Goal: Transaction & Acquisition: Purchase product/service

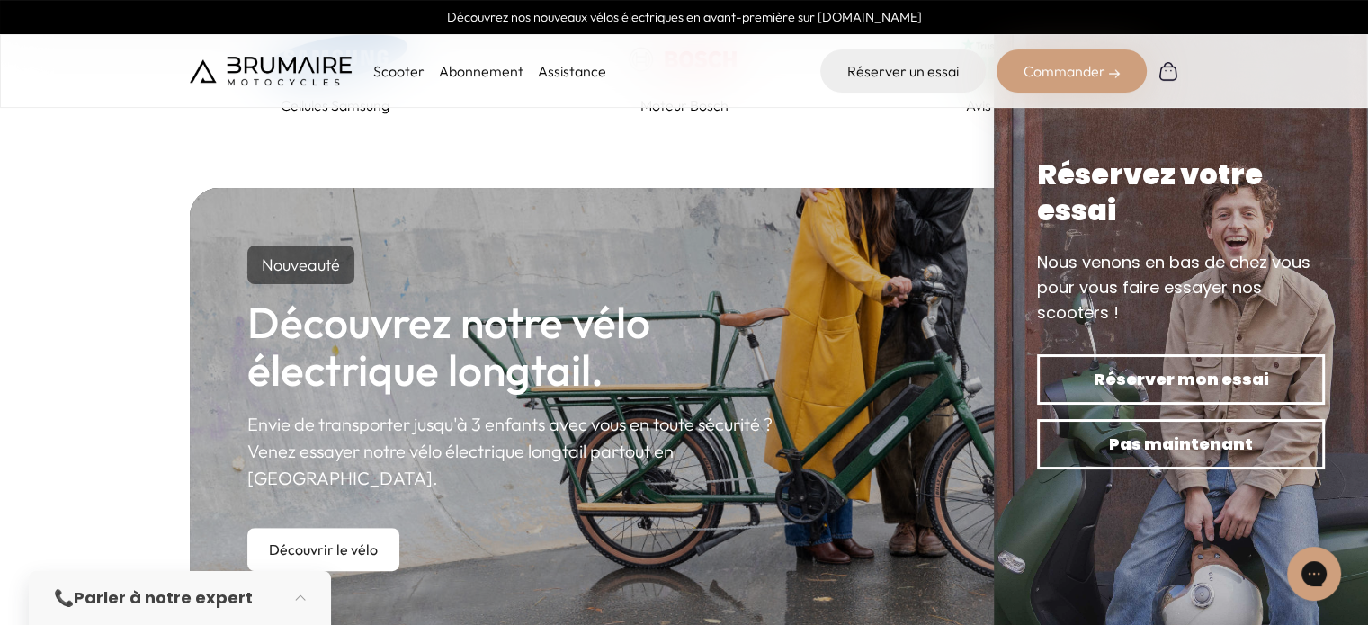
scroll to position [907, 0]
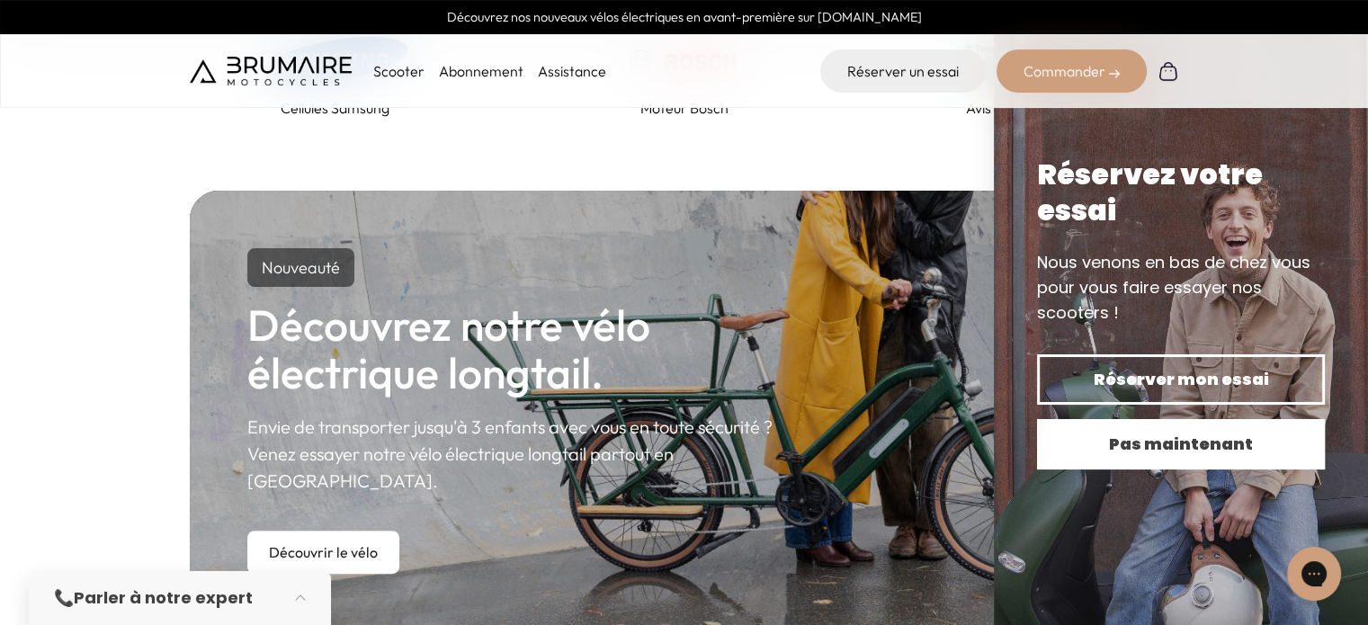
click at [1163, 453] on span "Pas maintenant" at bounding box center [1181, 444] width 225 height 25
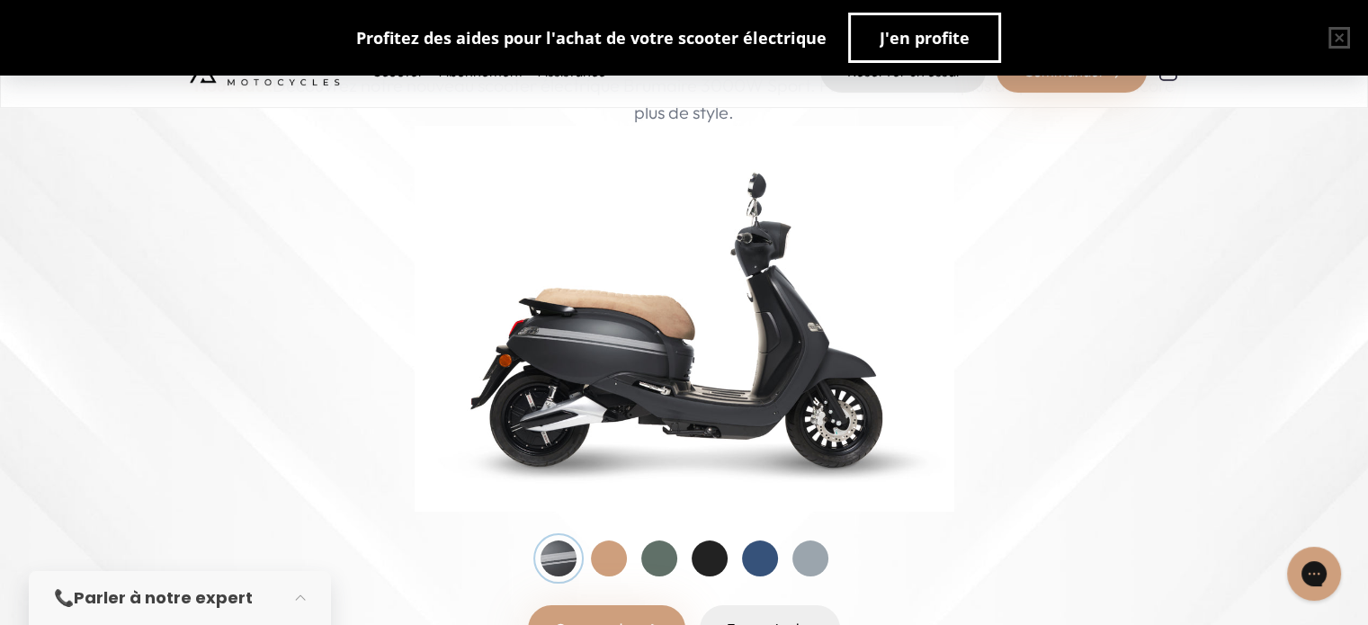
scroll to position [176, 0]
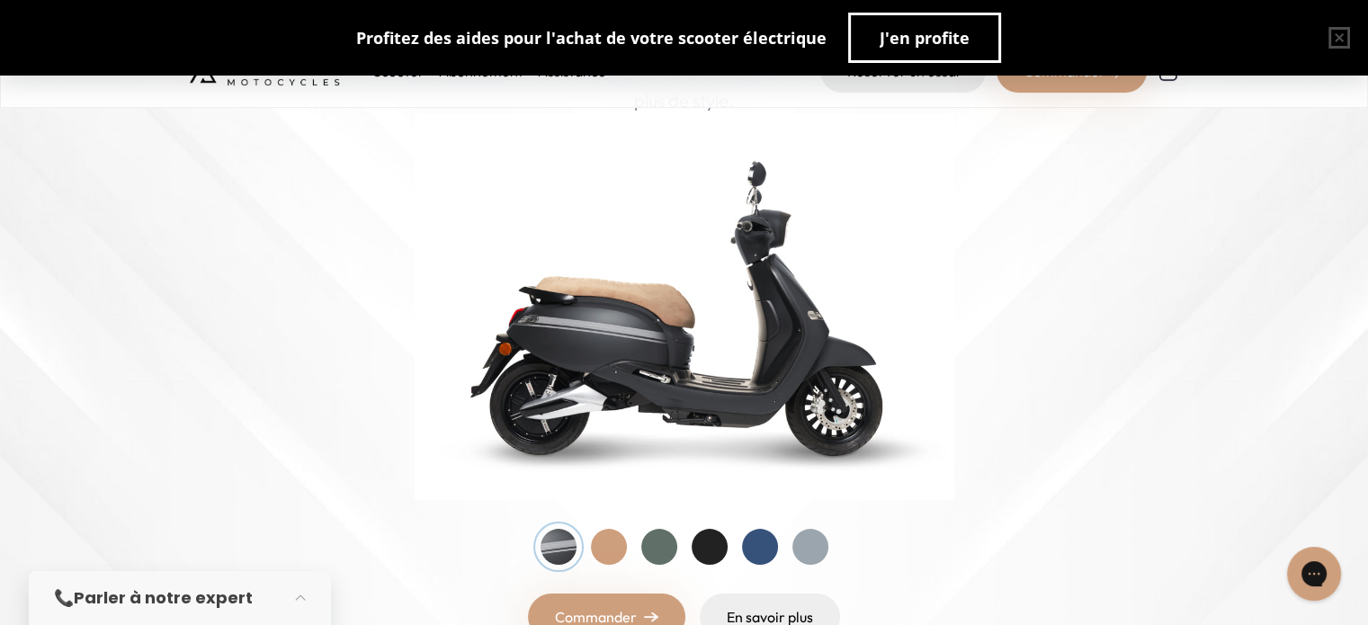
click at [604, 546] on div at bounding box center [609, 547] width 36 height 36
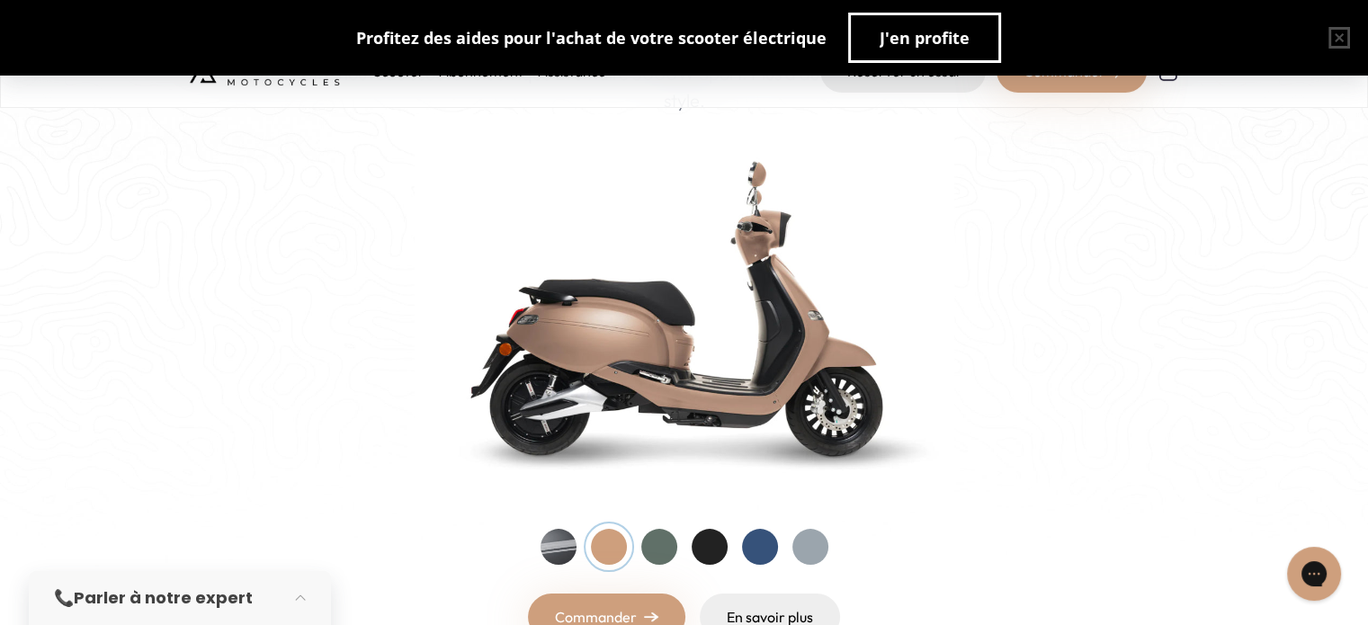
click at [658, 552] on div at bounding box center [659, 547] width 36 height 36
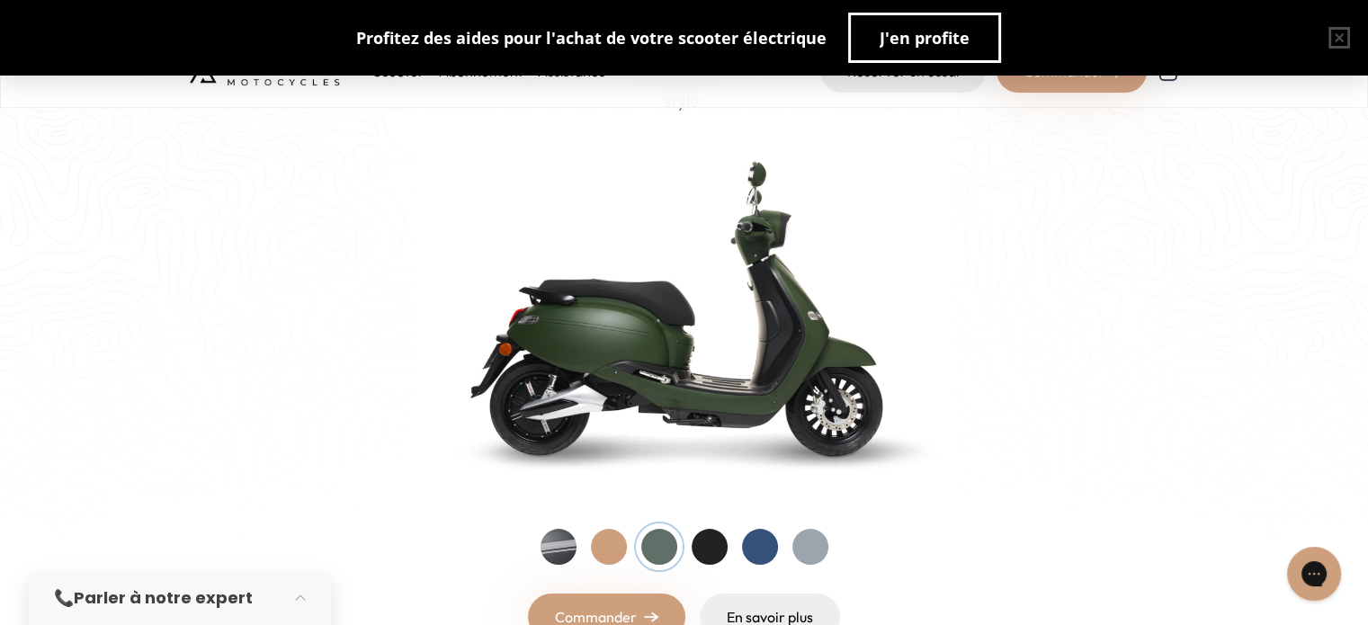
click at [701, 558] on div at bounding box center [710, 547] width 36 height 36
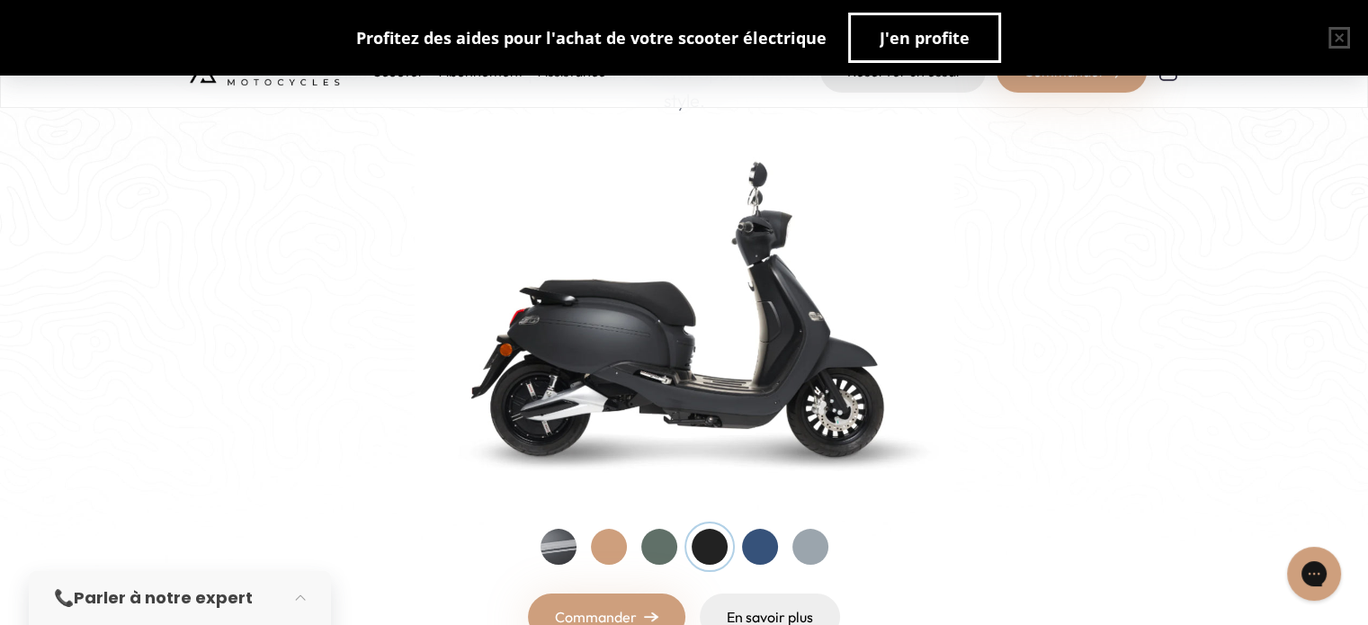
click at [766, 553] on div at bounding box center [760, 547] width 36 height 36
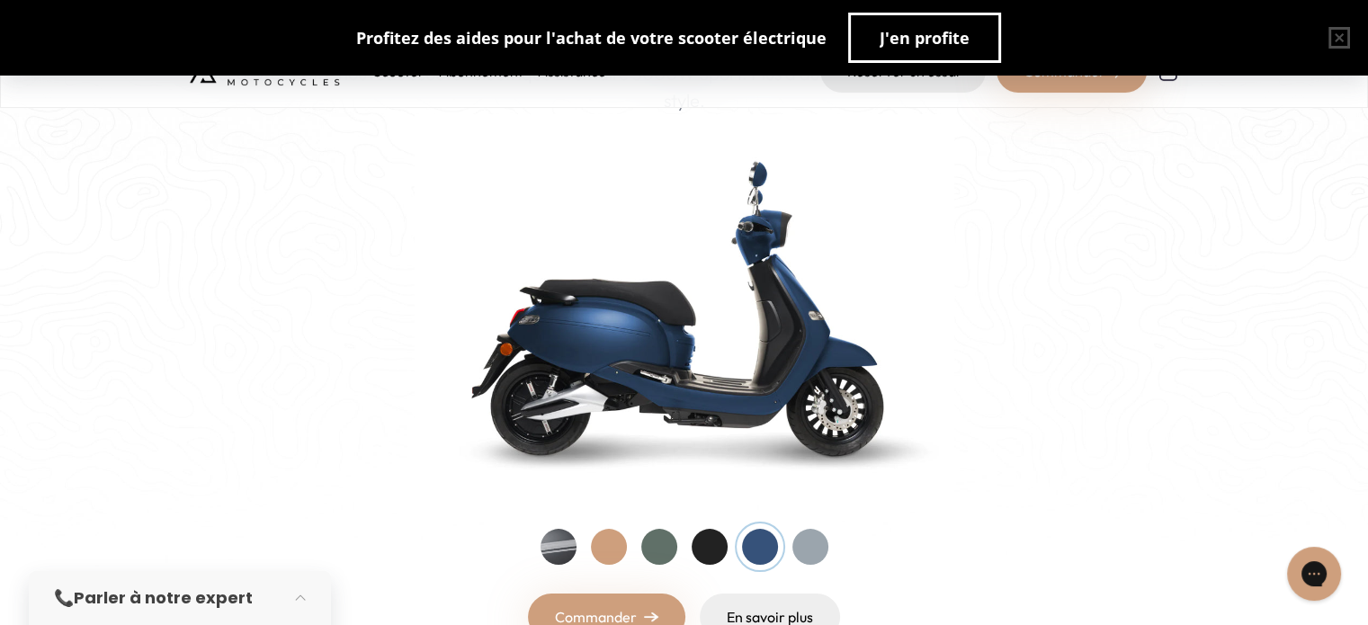
click at [818, 553] on div at bounding box center [810, 547] width 36 height 36
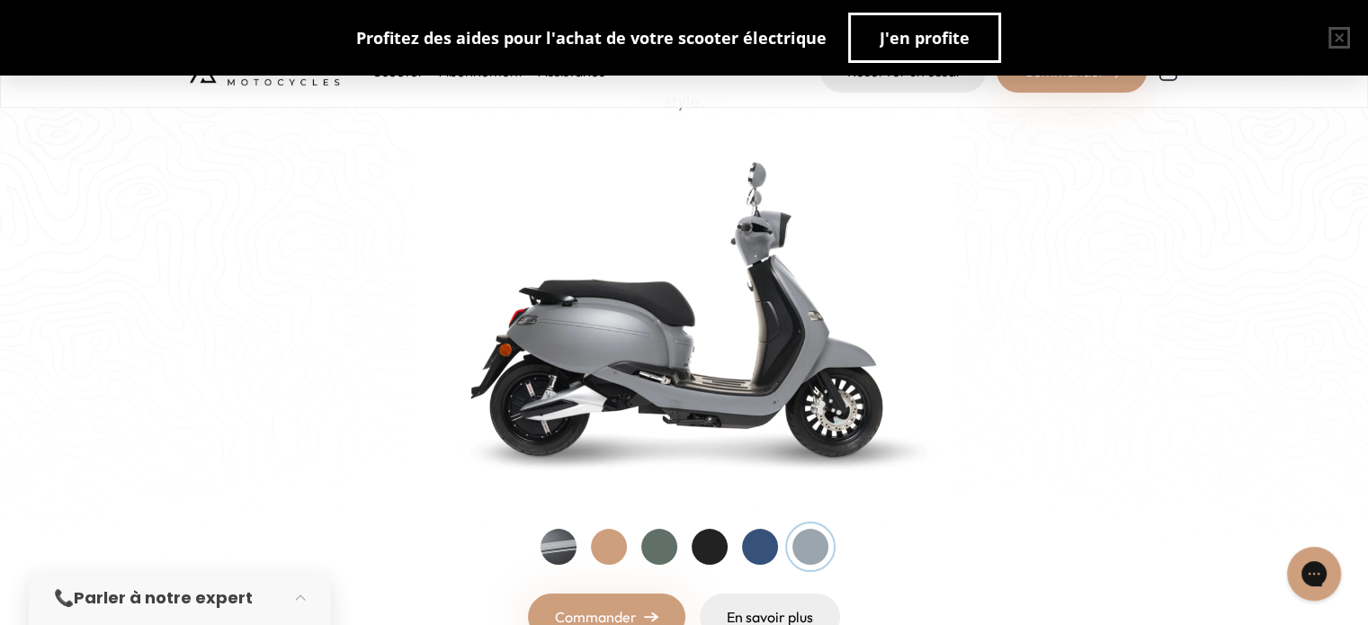
click at [693, 540] on div at bounding box center [710, 547] width 36 height 36
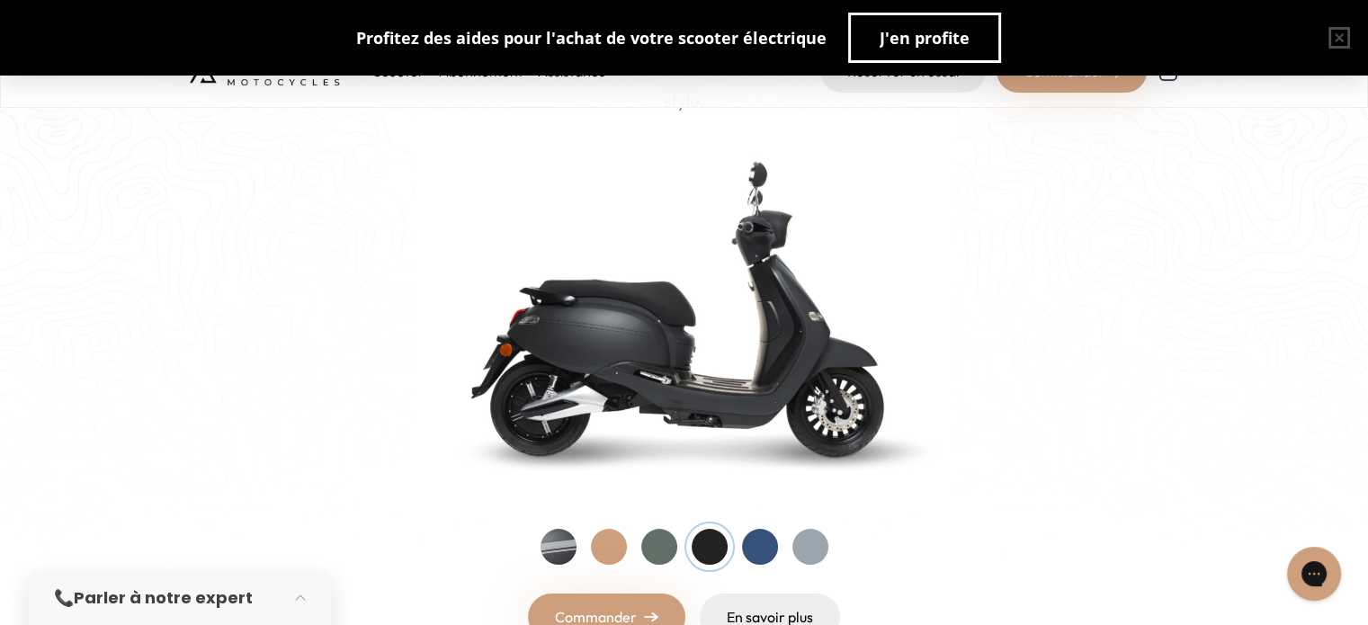
click at [746, 542] on div at bounding box center [760, 547] width 36 height 36
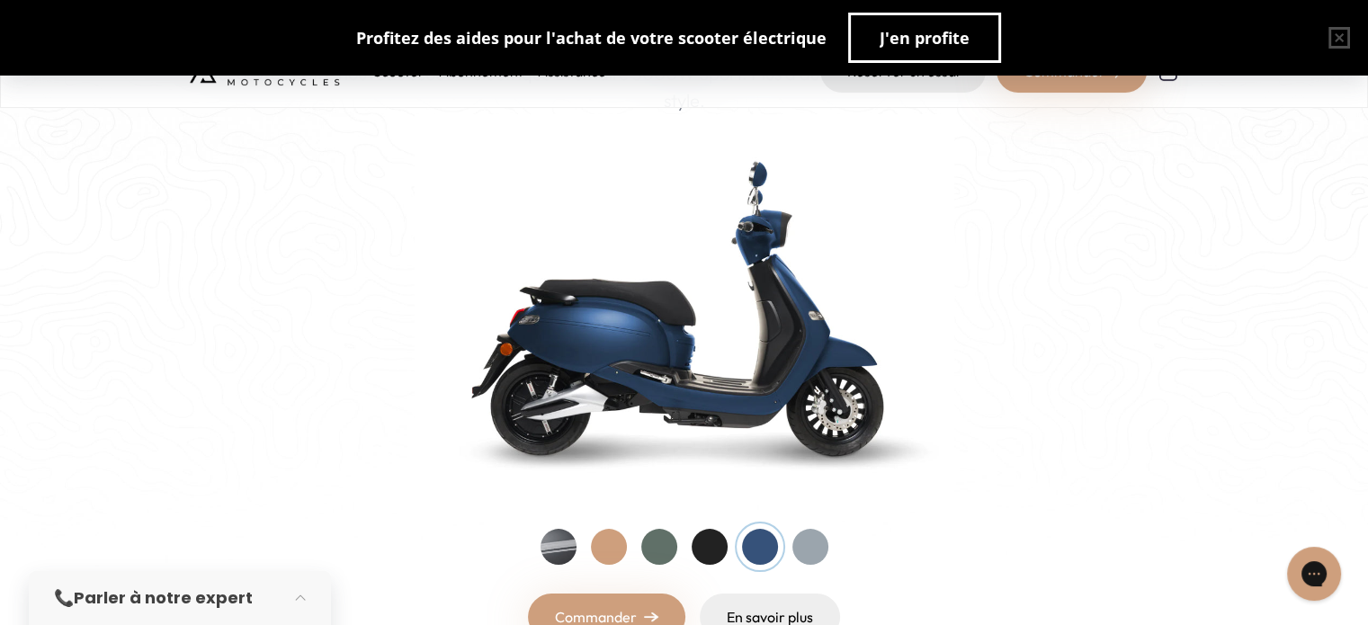
click at [657, 548] on div at bounding box center [659, 547] width 36 height 36
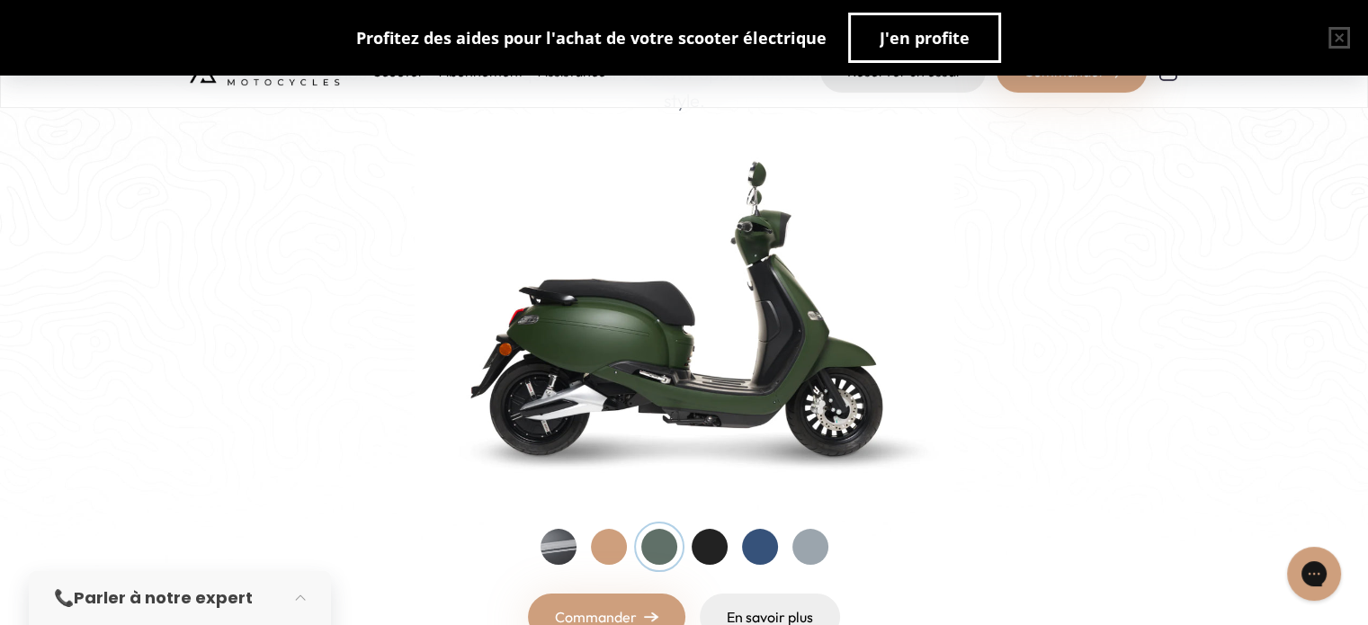
click at [599, 548] on div at bounding box center [609, 547] width 36 height 36
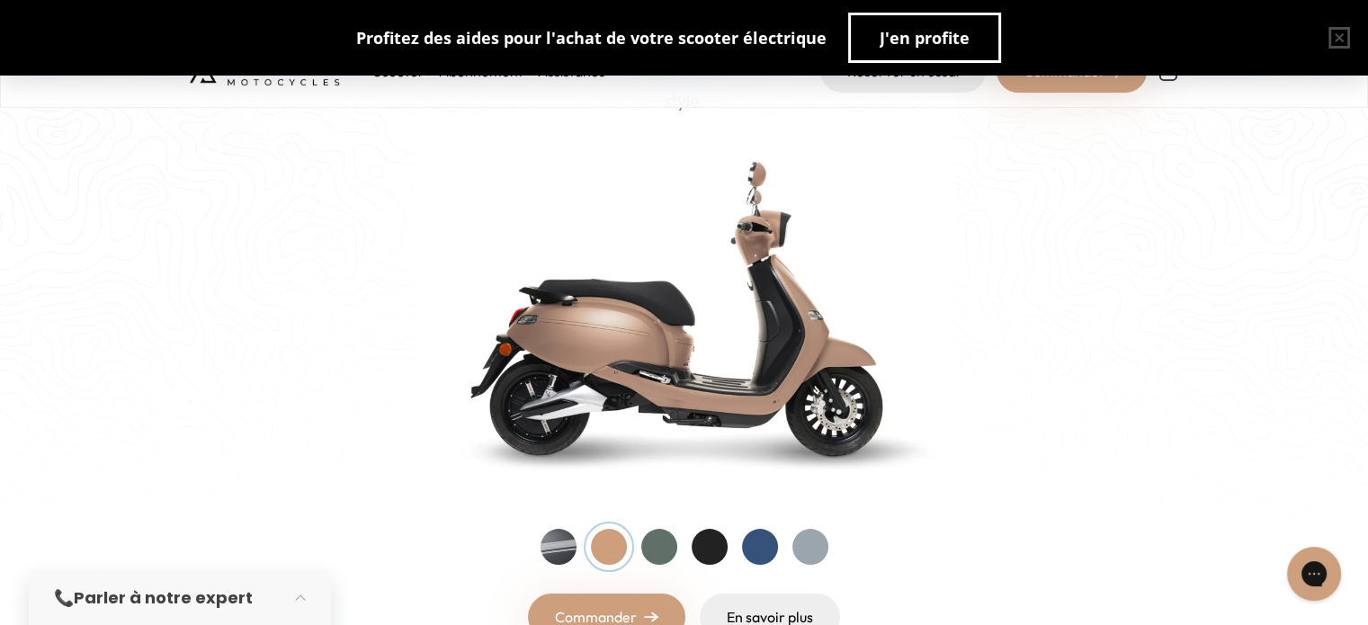
click at [538, 542] on div "Entrez dans une nouvelle ère Nouveau ! Découvrez notre nouveau scooter électriq…" at bounding box center [684, 305] width 989 height 669
click at [550, 542] on div at bounding box center [559, 547] width 36 height 36
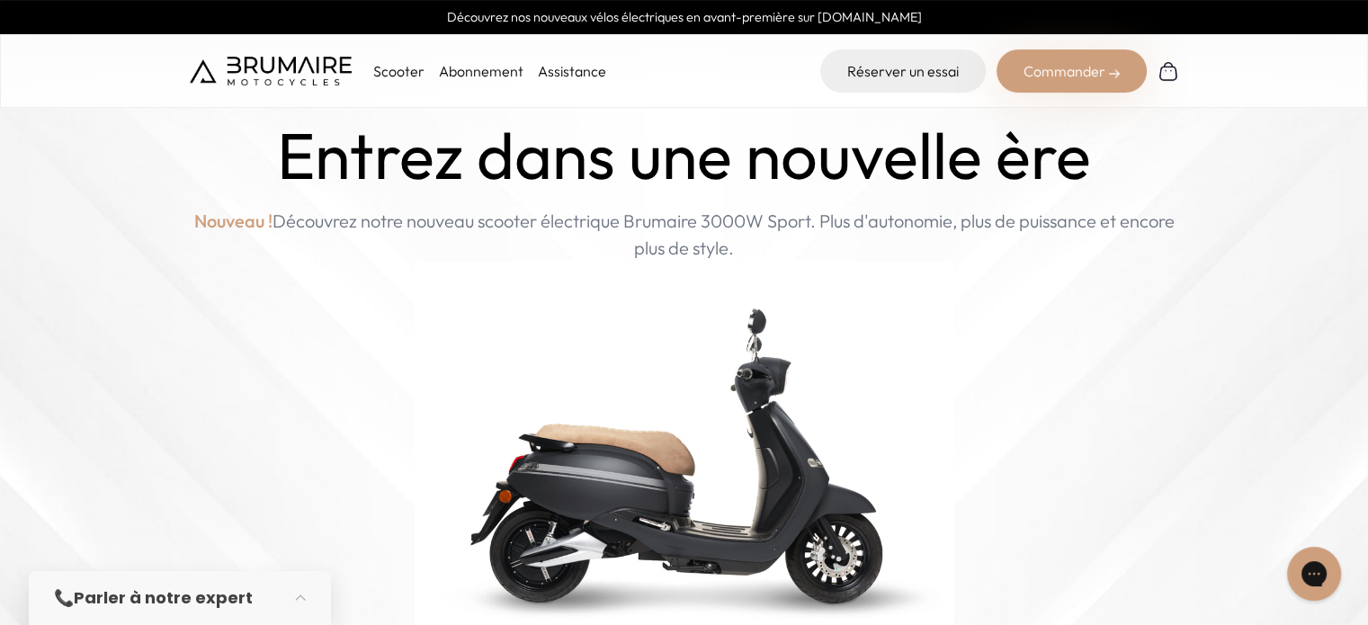
scroll to position [0, 0]
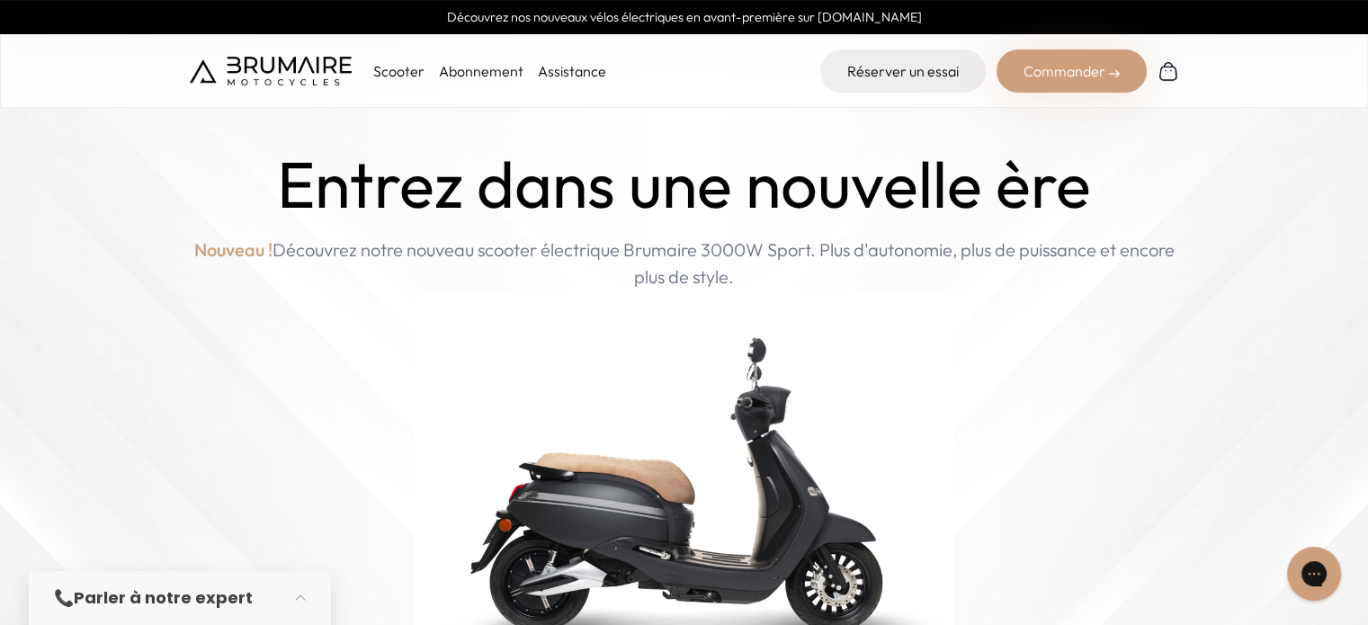
click at [403, 58] on div "Scooter Abonnement Assistance" at bounding box center [398, 70] width 416 height 43
click at [395, 70] on p "Scooter" at bounding box center [398, 71] width 51 height 22
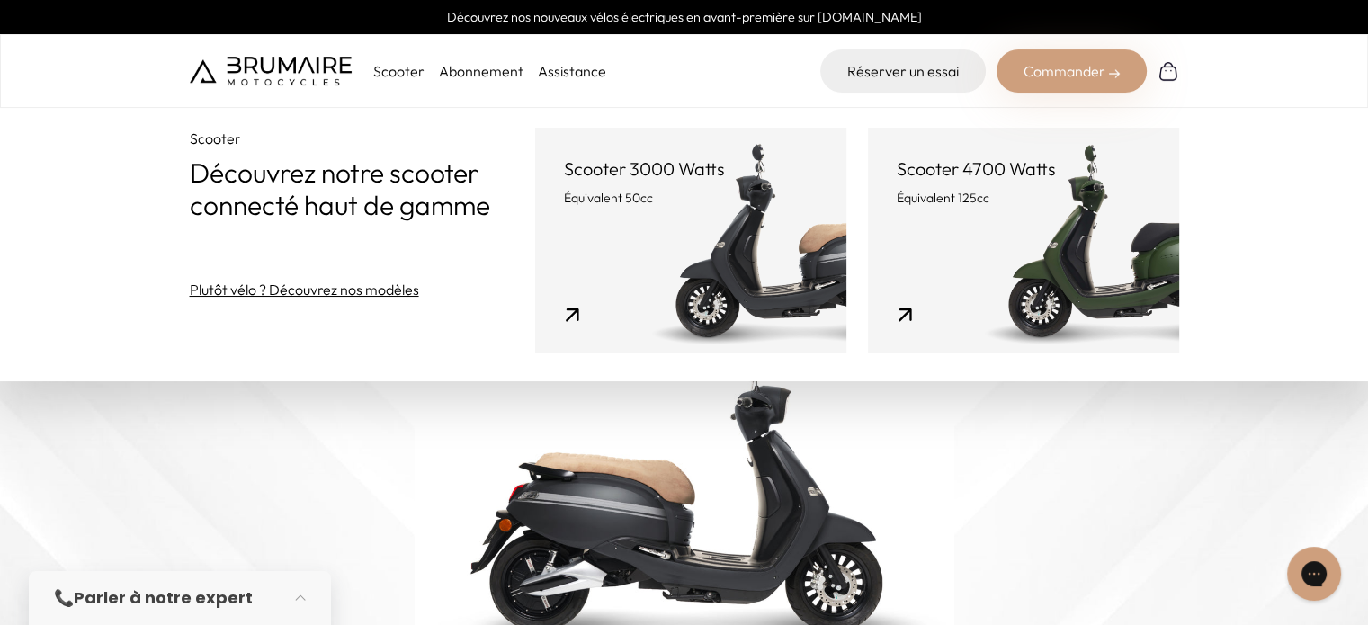
click at [734, 229] on link "Scooter 3000 Watts Équivalent 50cc" at bounding box center [690, 240] width 311 height 225
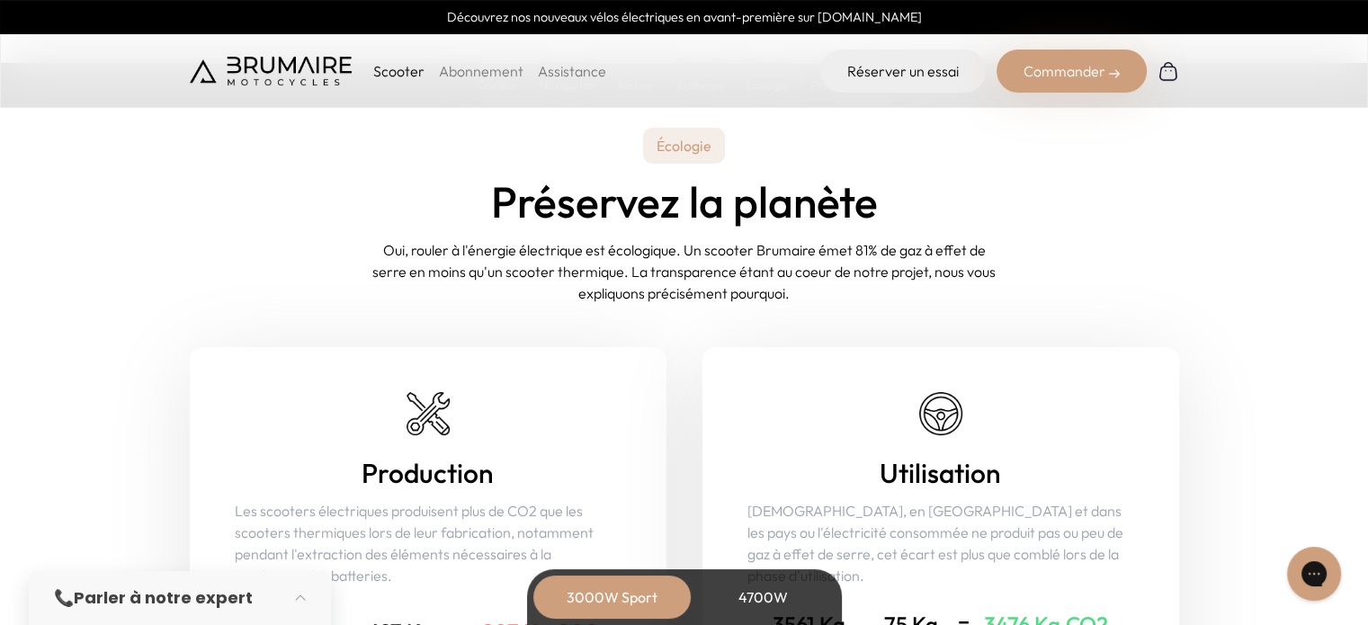
scroll to position [6832, 0]
